Goal: Navigation & Orientation: Find specific page/section

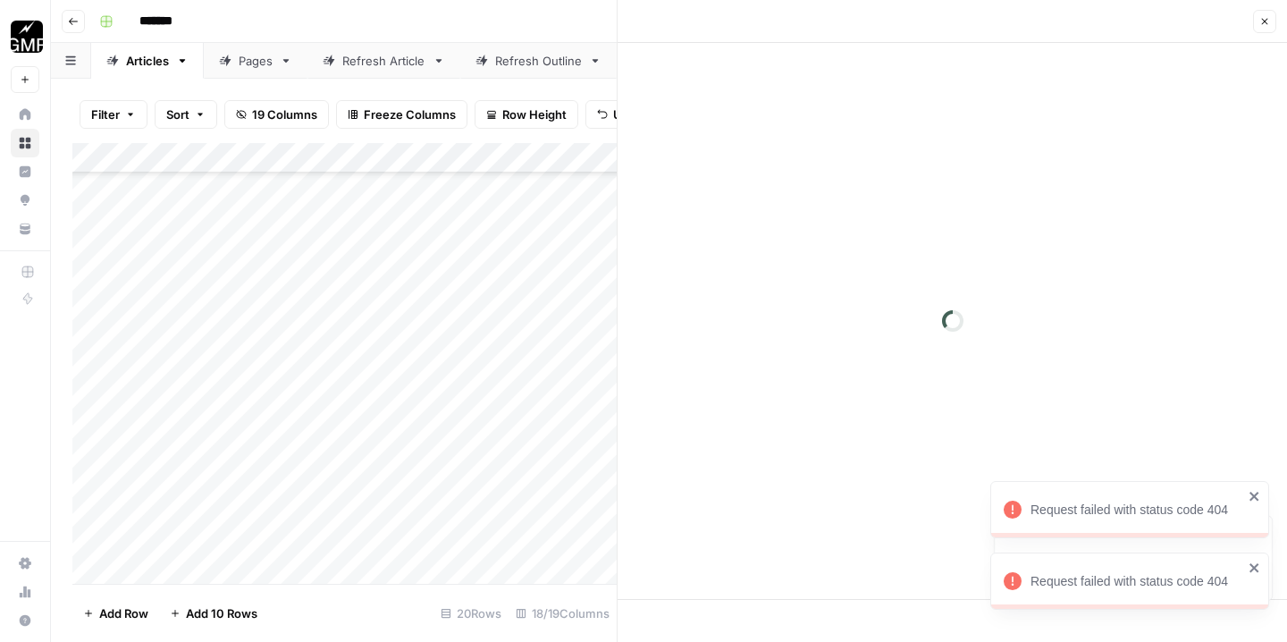
scroll to position [1129, 0]
